Goal: Transaction & Acquisition: Purchase product/service

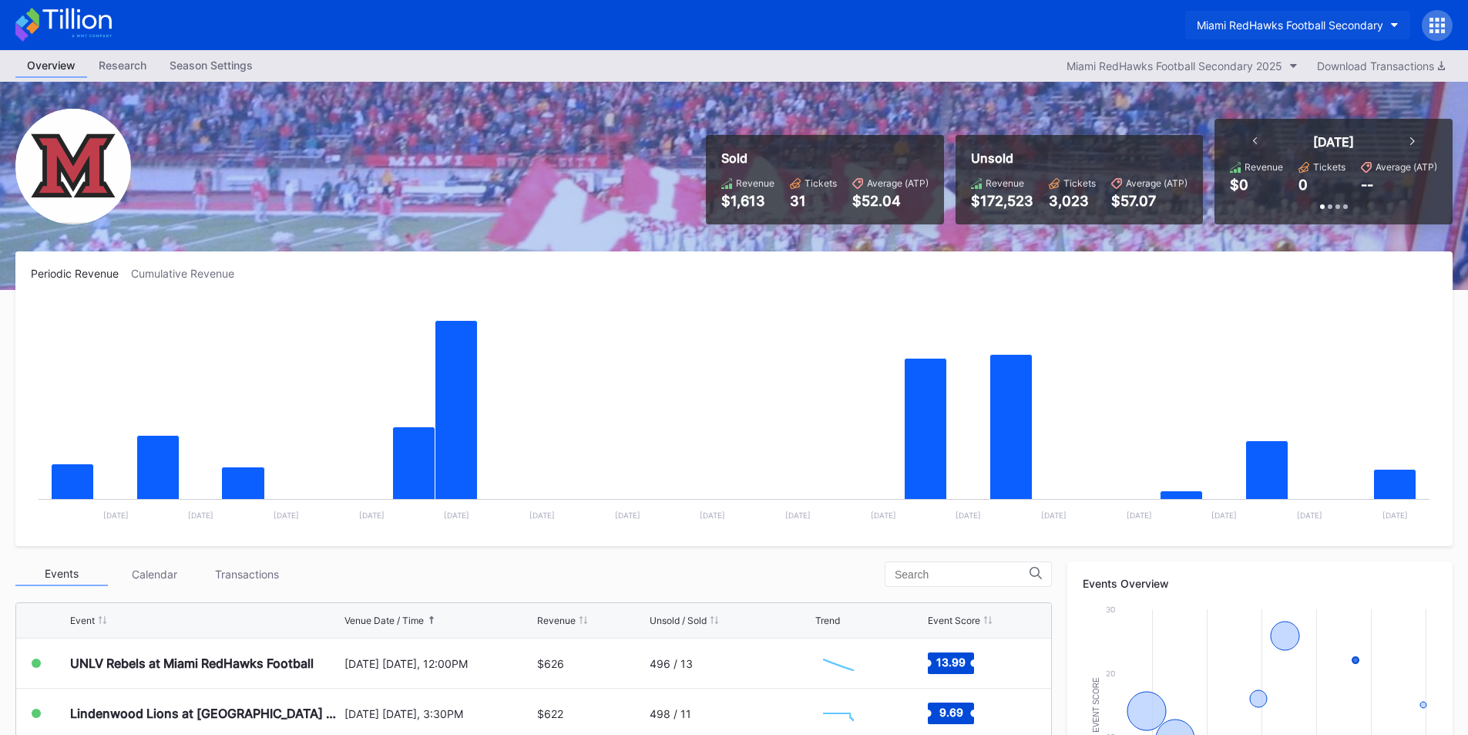
click at [1231, 23] on div "Miami RedHawks Football Secondary" at bounding box center [1290, 24] width 187 height 13
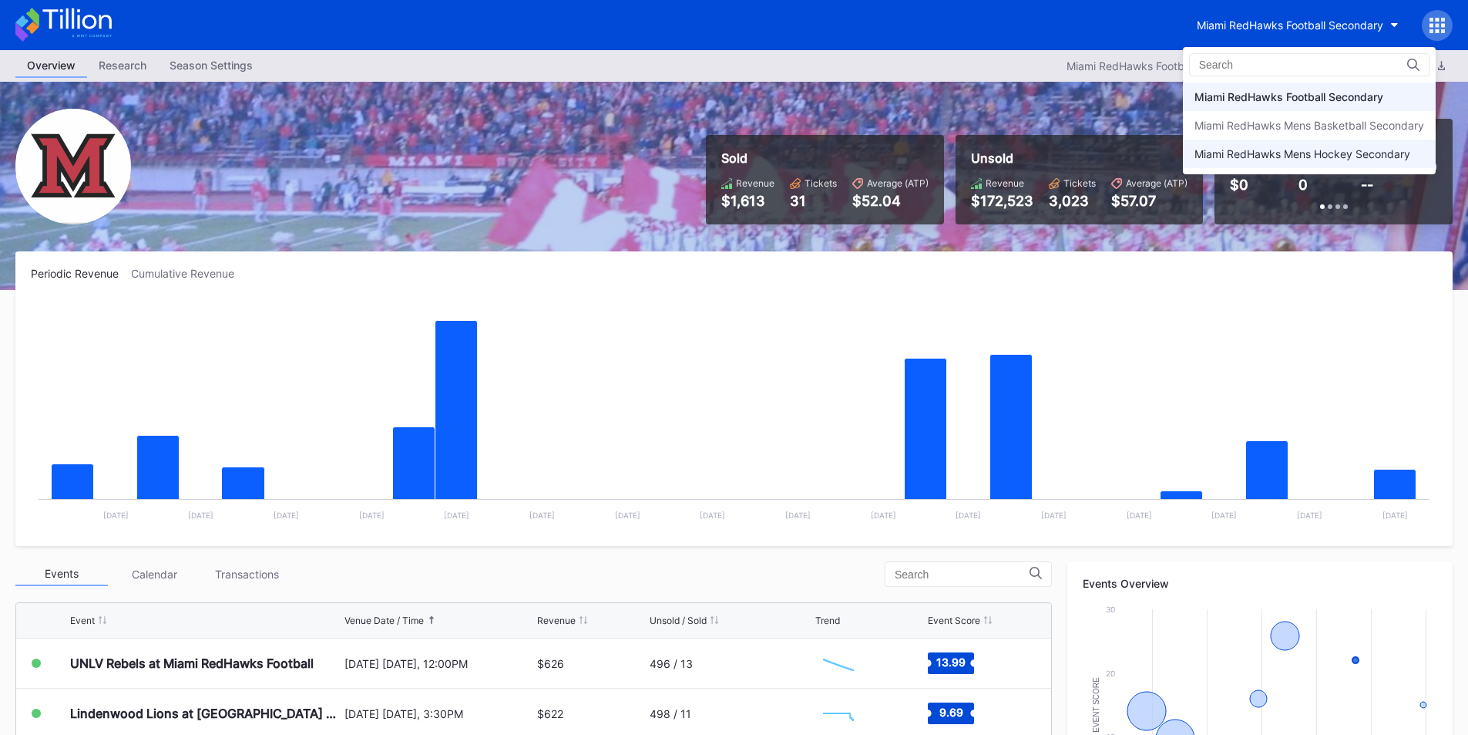
click at [1271, 144] on div "Miami RedHawks Mens Hockey Secondary" at bounding box center [1309, 154] width 253 height 29
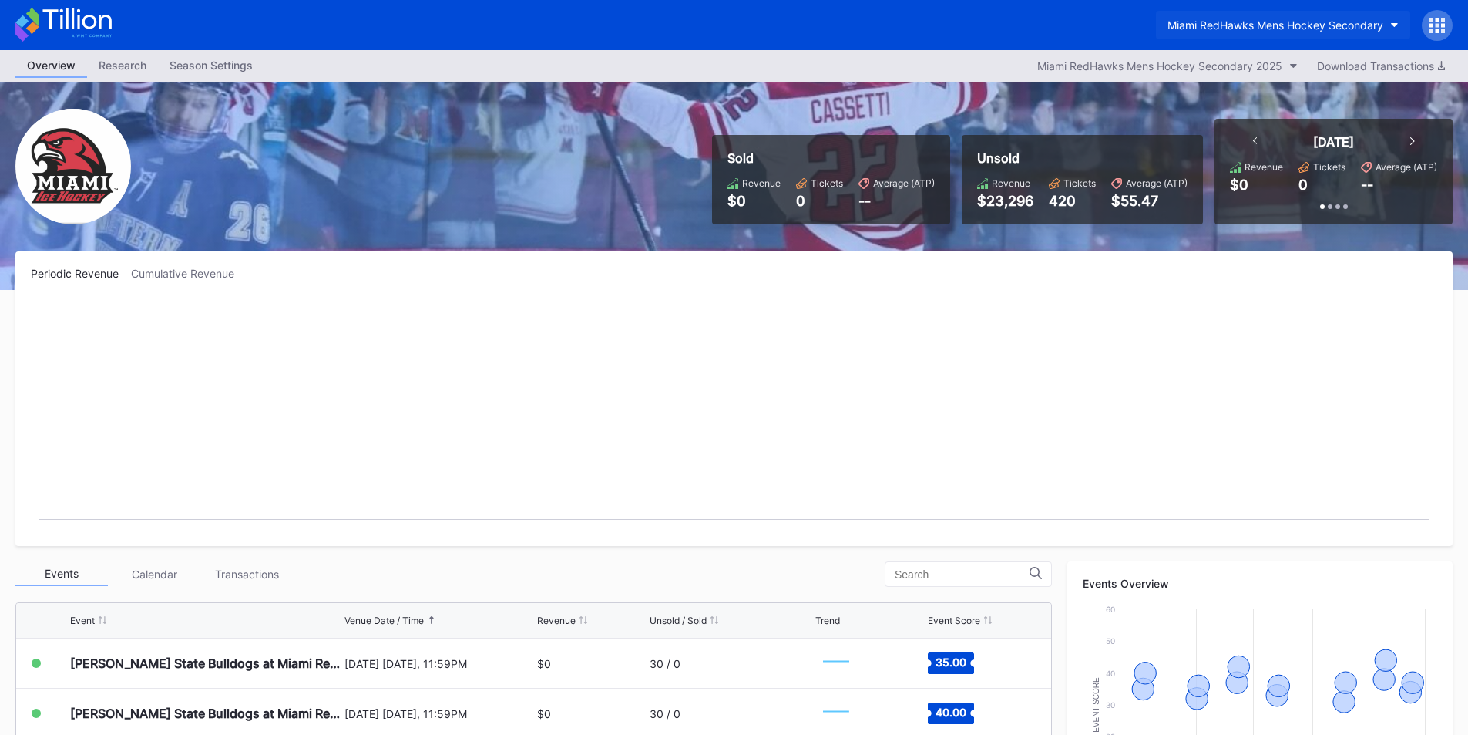
click at [1255, 15] on button "Miami RedHawks Mens Hockey Secondary" at bounding box center [1283, 25] width 254 height 29
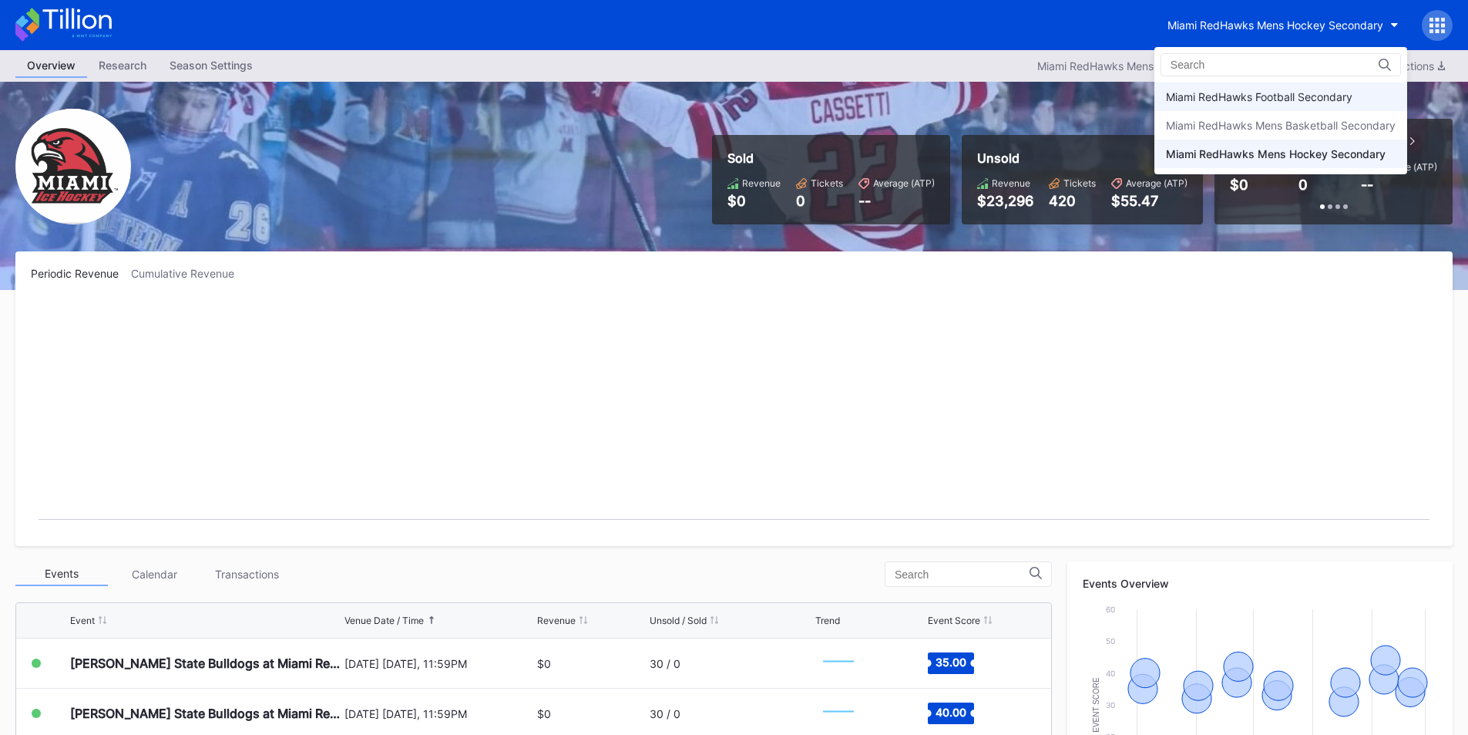
click at [1261, 92] on div "Miami RedHawks Football Secondary" at bounding box center [1259, 96] width 187 height 13
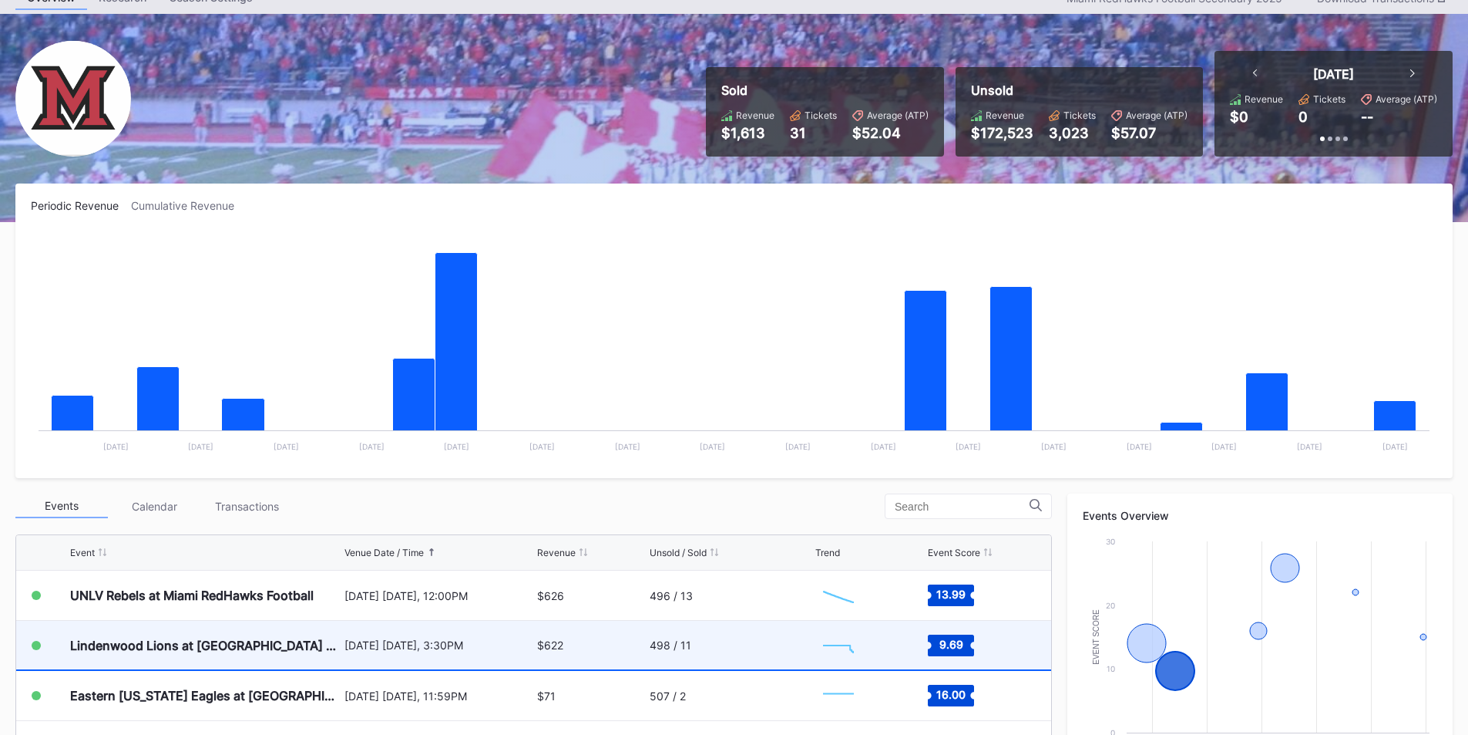
scroll to position [77, 0]
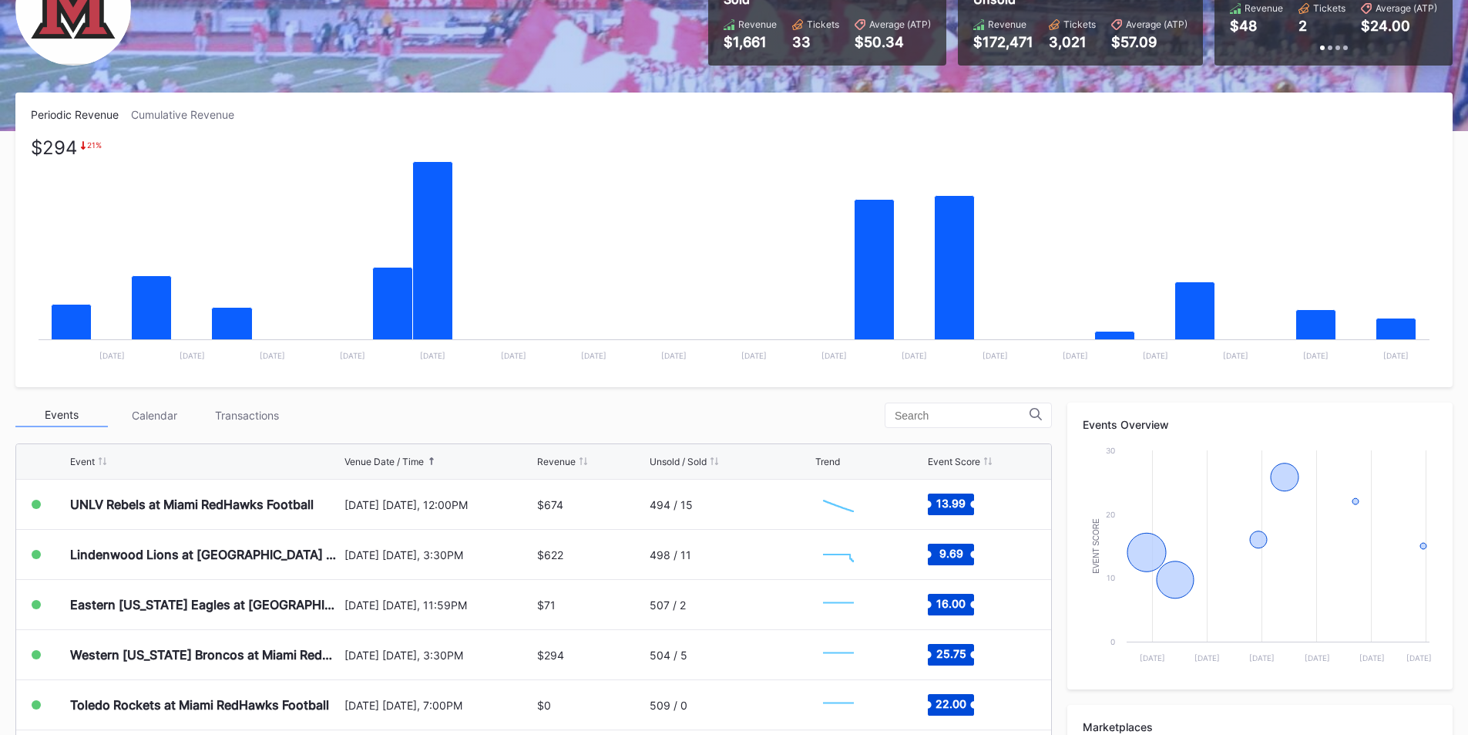
scroll to position [231, 0]
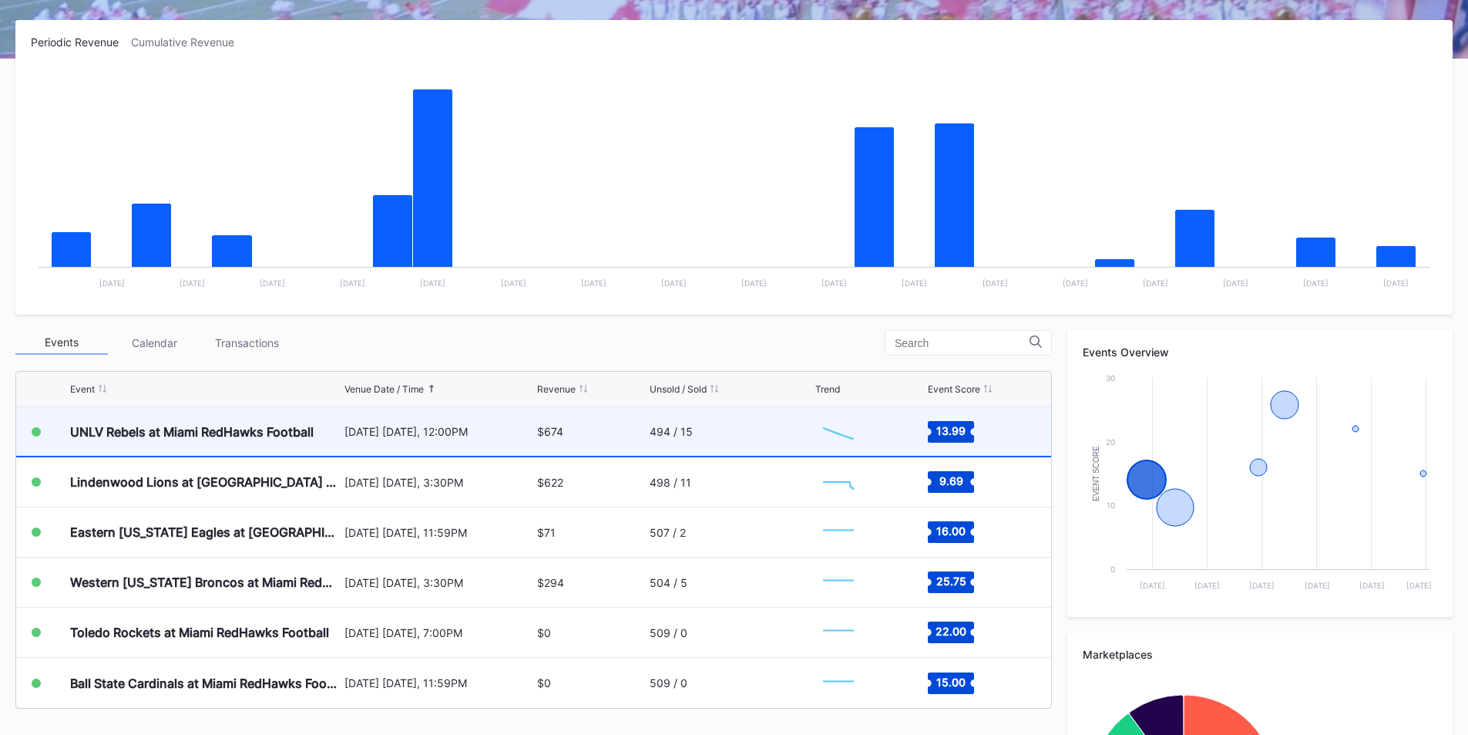
click at [447, 431] on div "[DATE] [DATE], 12:00PM" at bounding box center [440, 431] width 190 height 13
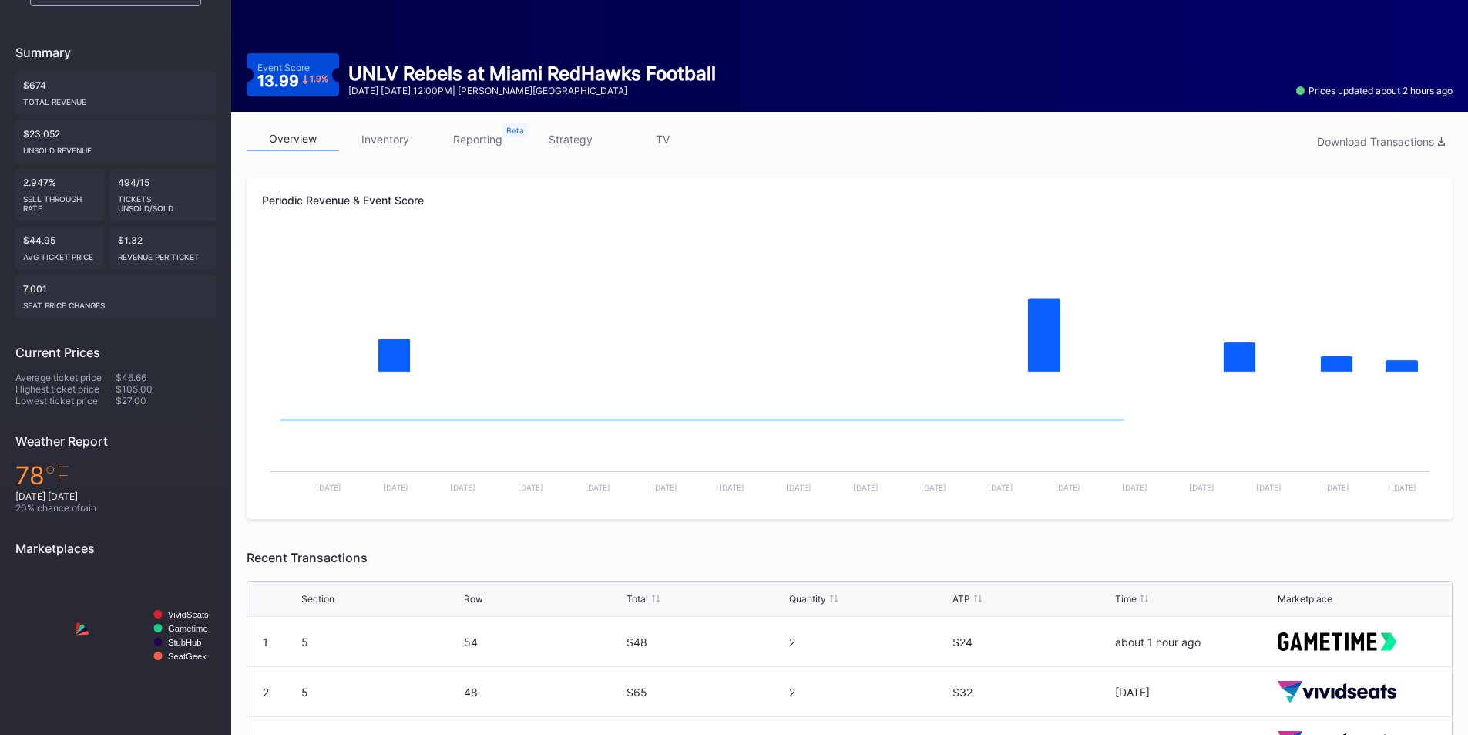
scroll to position [368, 0]
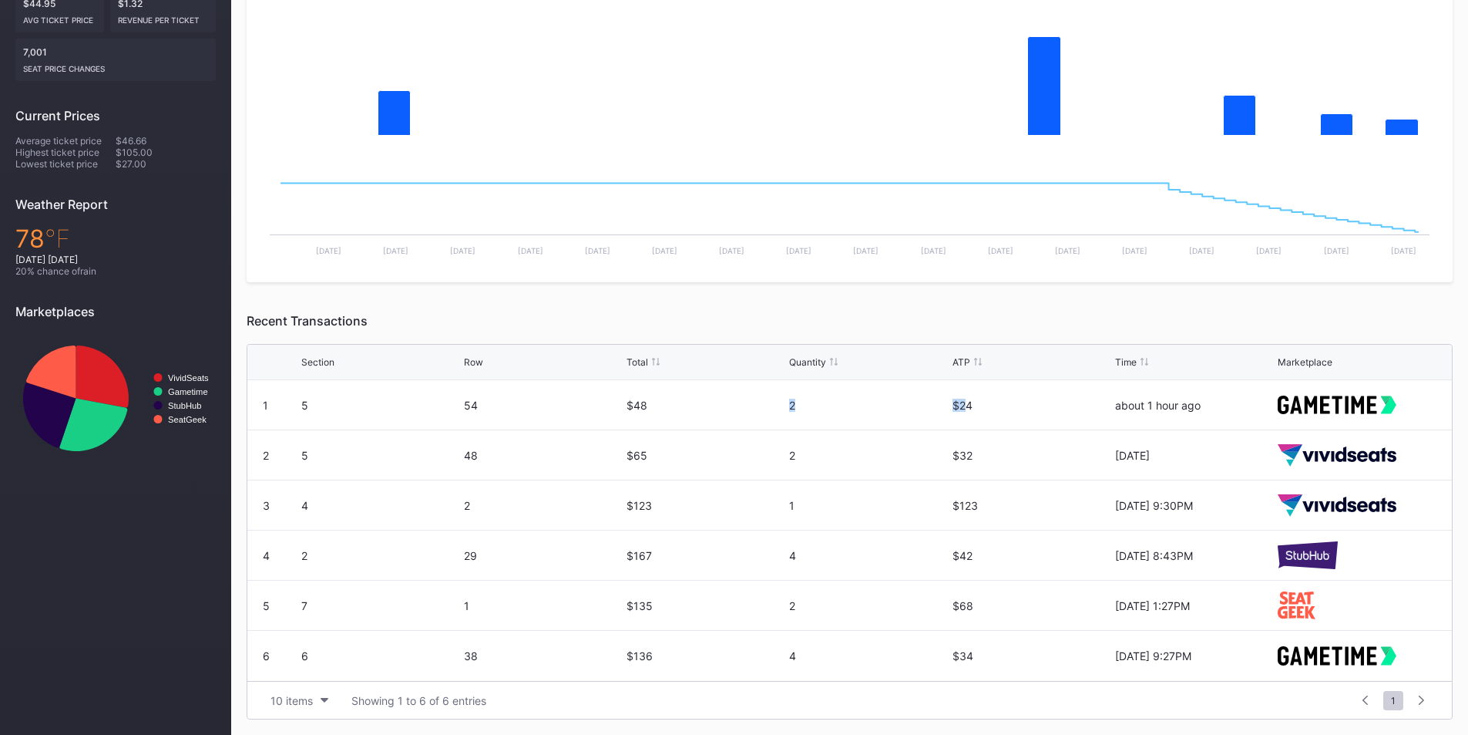
drag, startPoint x: 782, startPoint y: 409, endPoint x: 977, endPoint y: 409, distance: 195.8
click at [971, 409] on div "1 5 54 $48 2 $24 about 1 hour ago" at bounding box center [849, 405] width 1205 height 50
click at [993, 409] on div "$24" at bounding box center [1032, 405] width 159 height 13
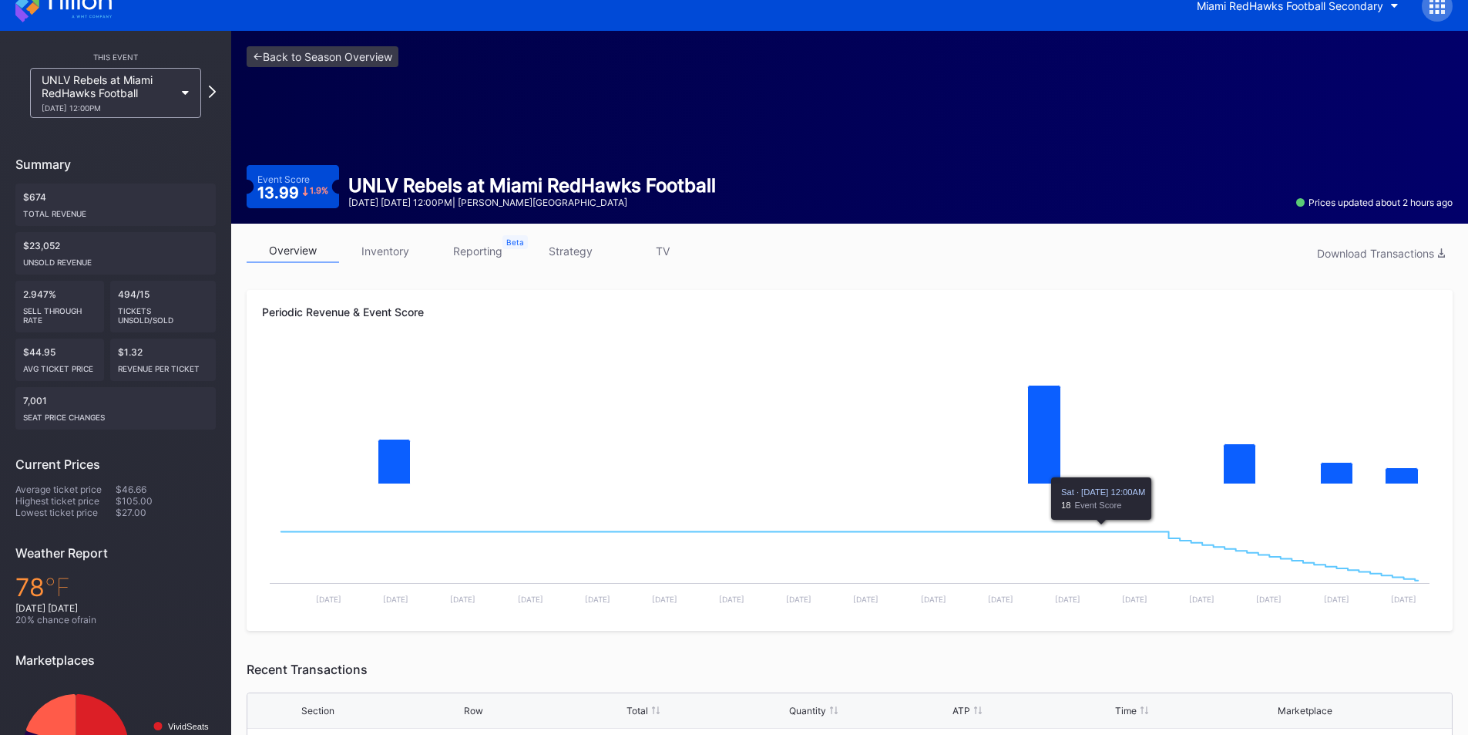
scroll to position [0, 0]
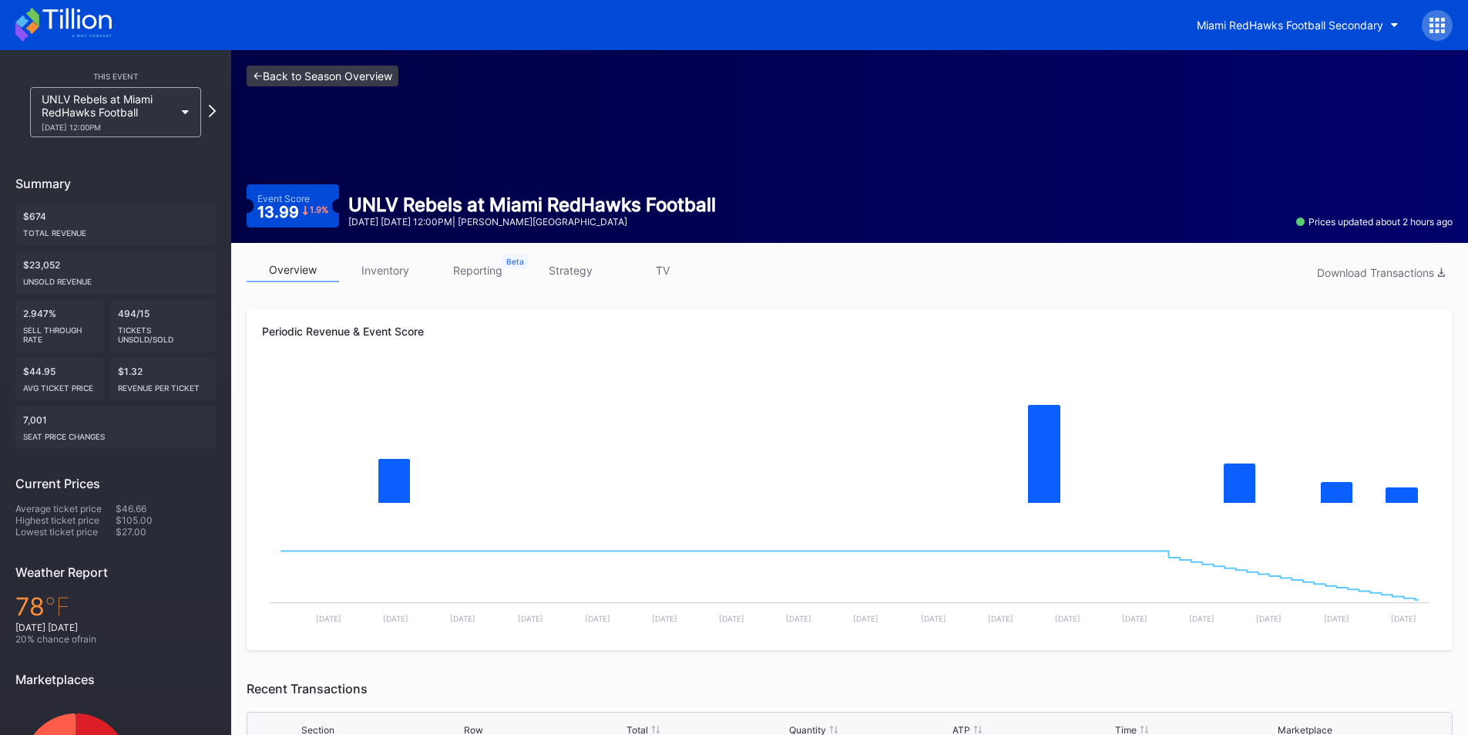
click at [281, 76] on link "<- Back to Season Overview" at bounding box center [323, 76] width 152 height 21
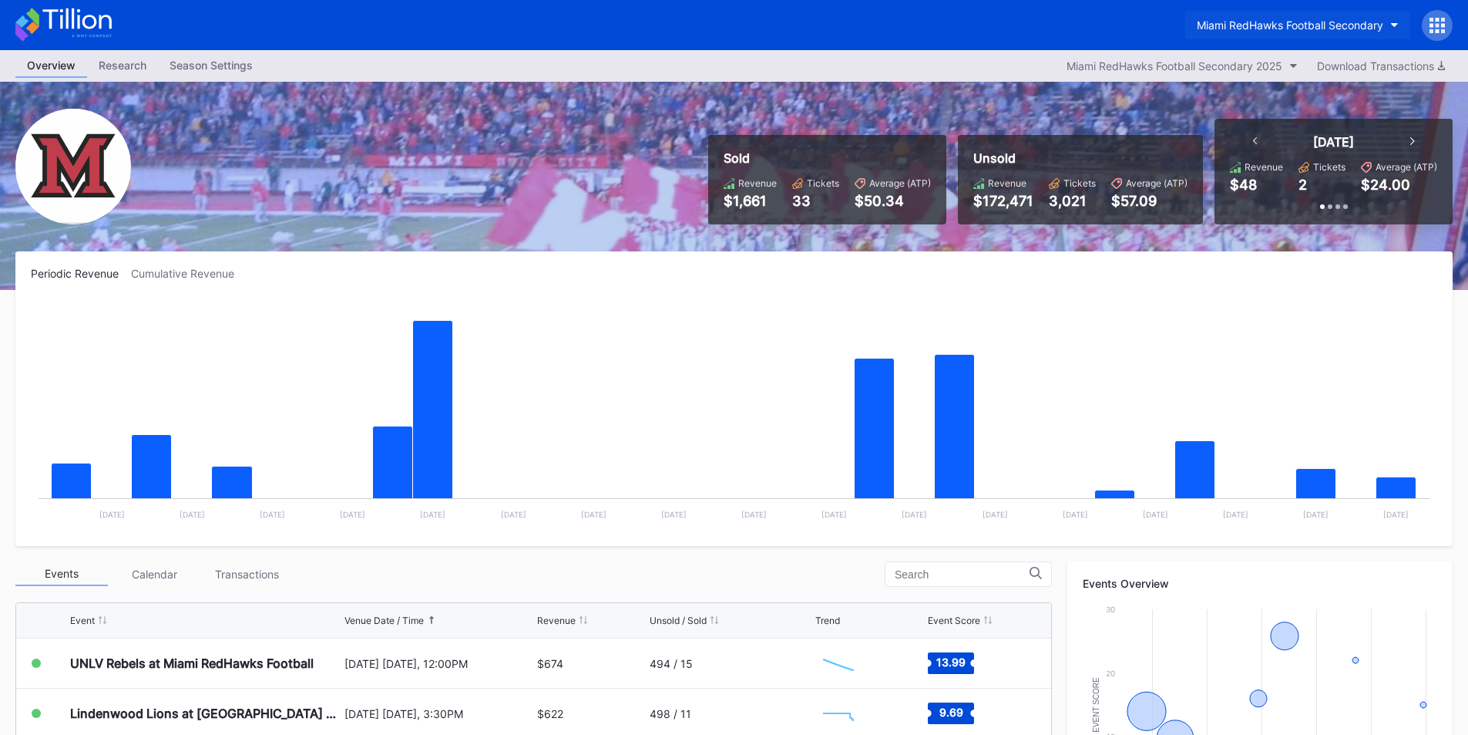
click at [1221, 18] on div "Miami RedHawks Football Secondary" at bounding box center [1290, 24] width 187 height 13
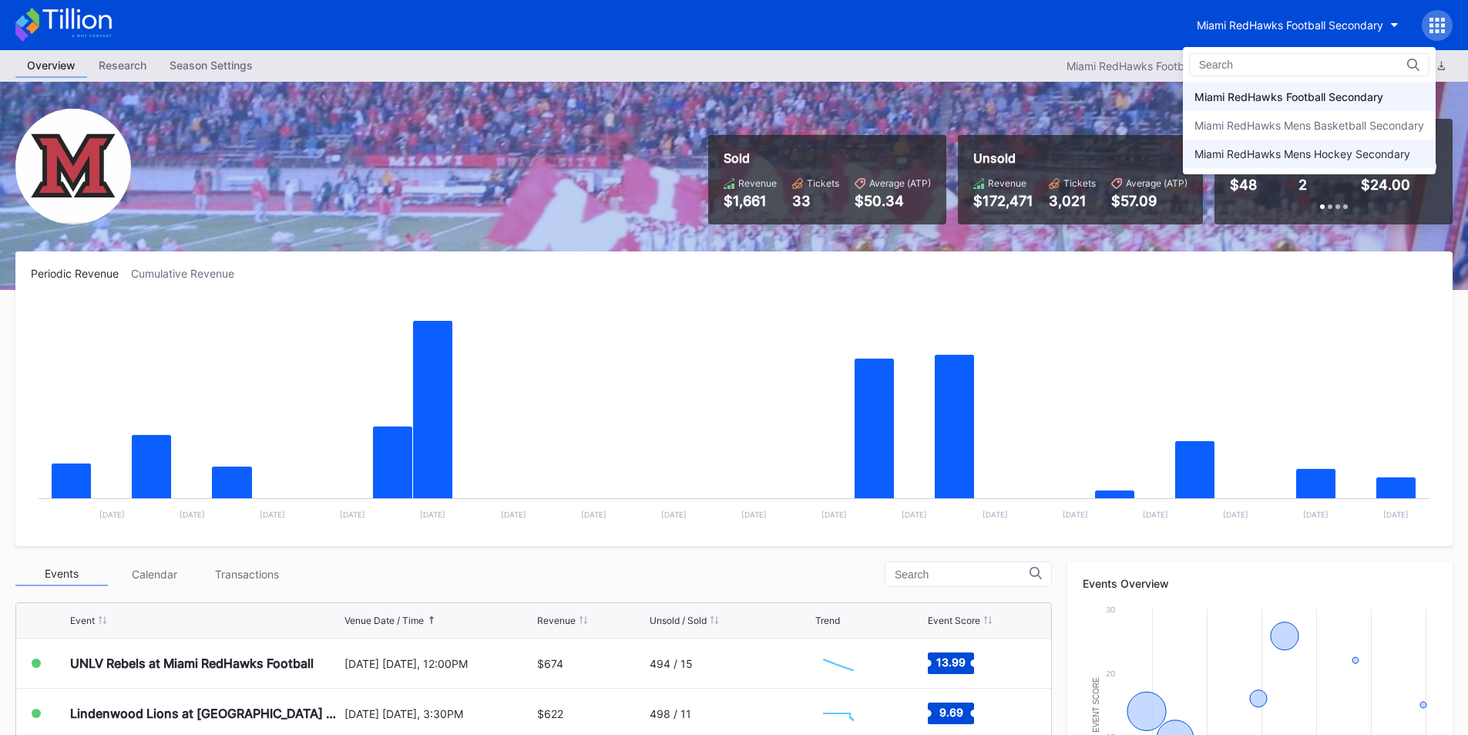
click at [1231, 159] on div "Miami RedHawks Mens Hockey Secondary" at bounding box center [1303, 153] width 216 height 13
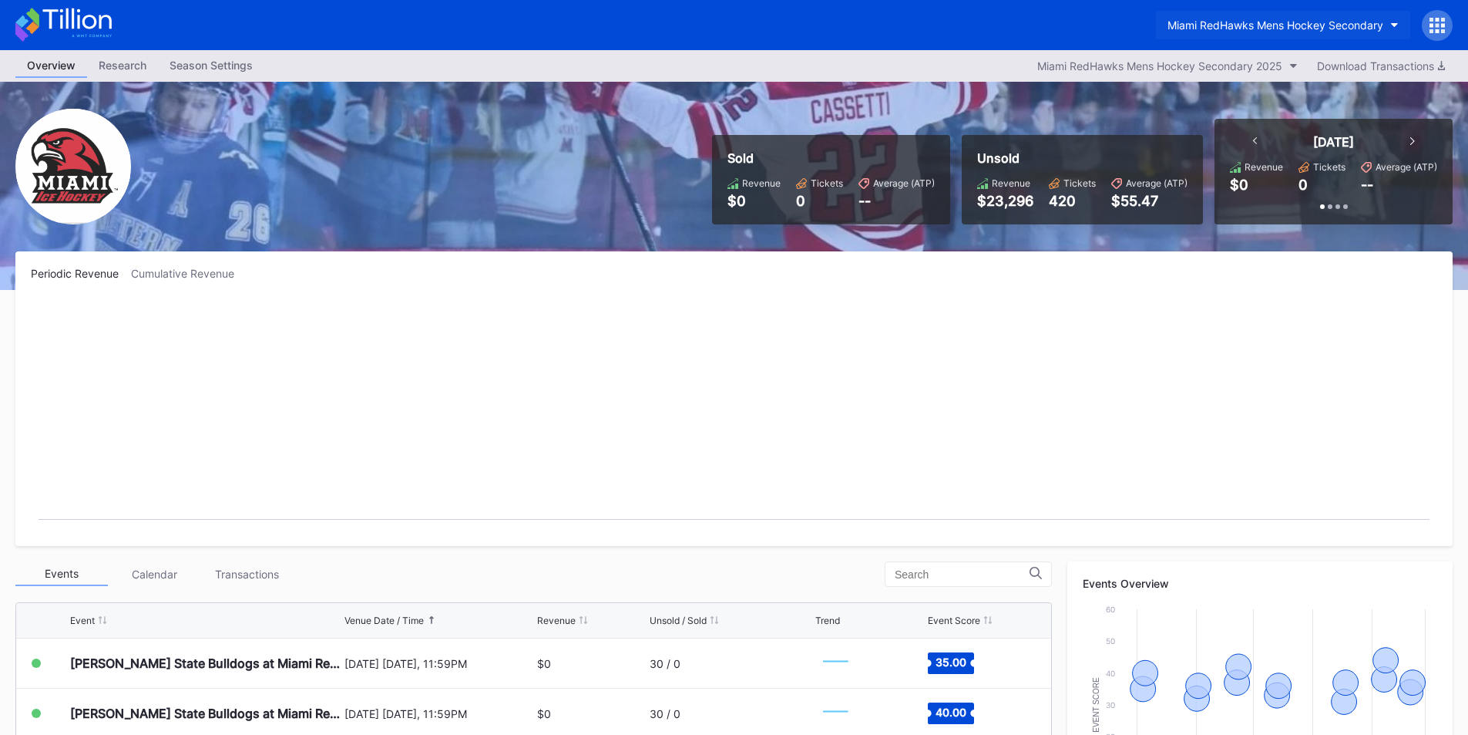
click at [1262, 29] on div "Miami RedHawks Mens Hockey Secondary" at bounding box center [1276, 24] width 216 height 13
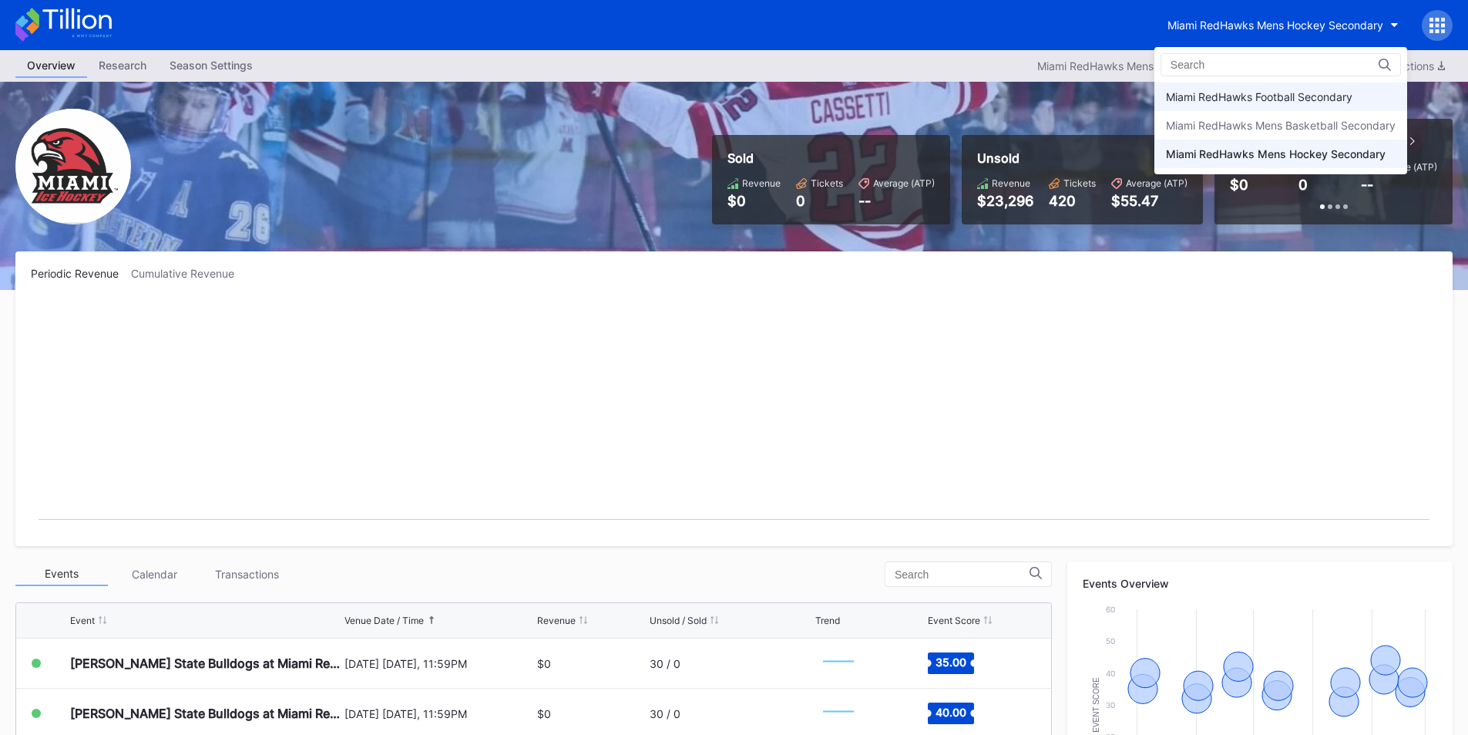
click at [1263, 84] on div "Miami RedHawks Football Secondary" at bounding box center [1281, 96] width 253 height 29
